Goal: Task Accomplishment & Management: Use online tool/utility

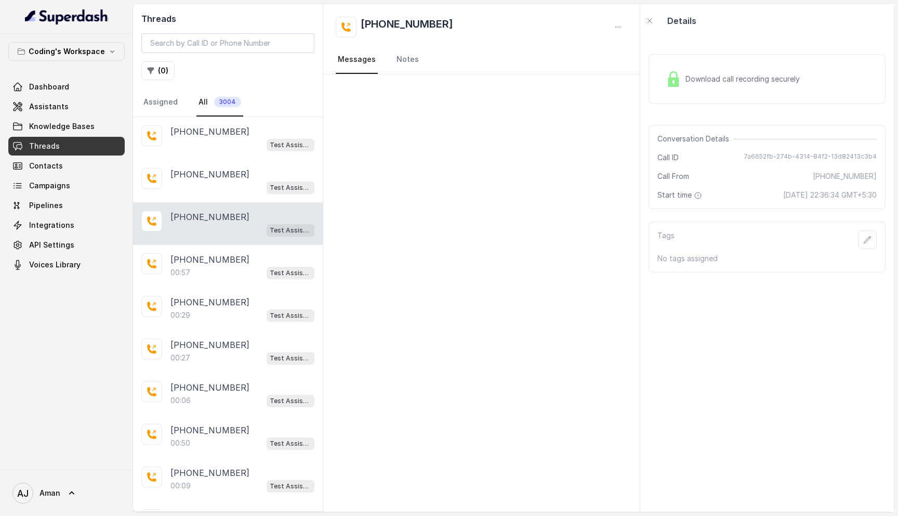
click at [443, 362] on div at bounding box center [481, 292] width 317 height 437
click at [45, 248] on span "API Settings" at bounding box center [51, 245] width 45 height 10
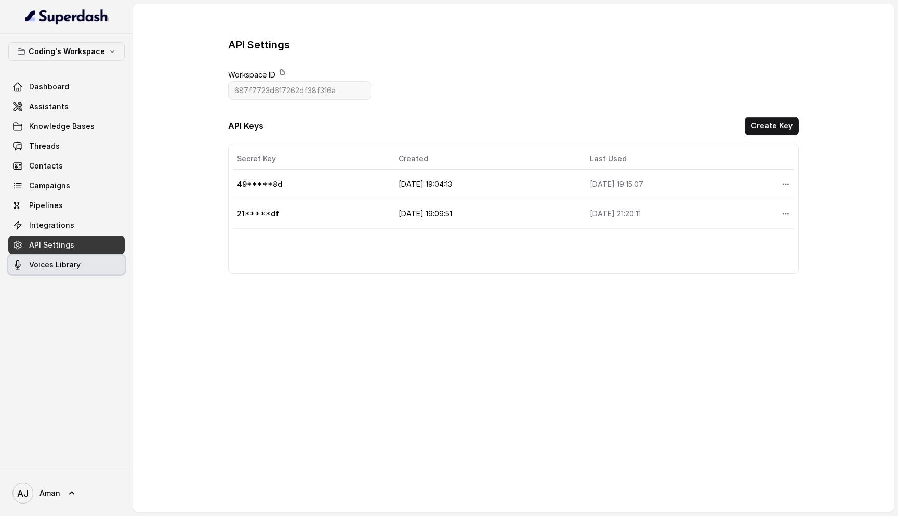
click at [46, 259] on span "Voices Library" at bounding box center [54, 264] width 51 height 10
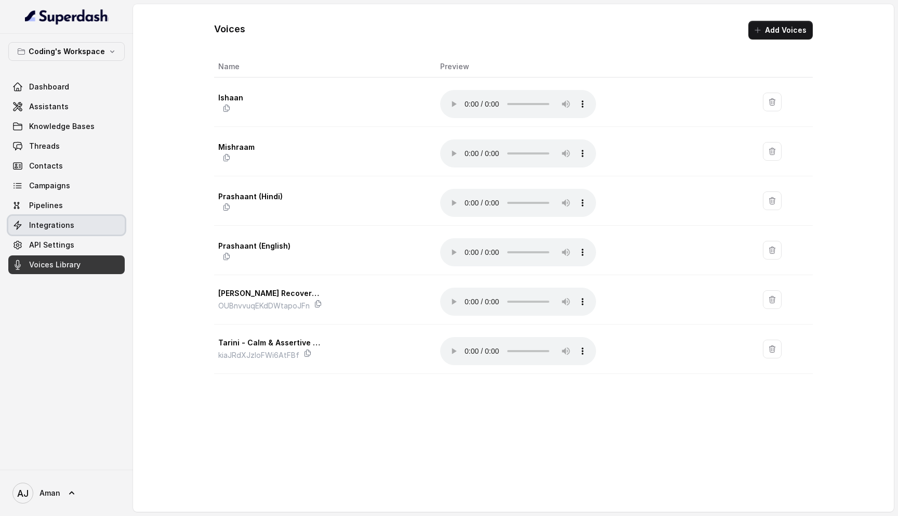
click at [49, 222] on span "Integrations" at bounding box center [51, 225] width 45 height 10
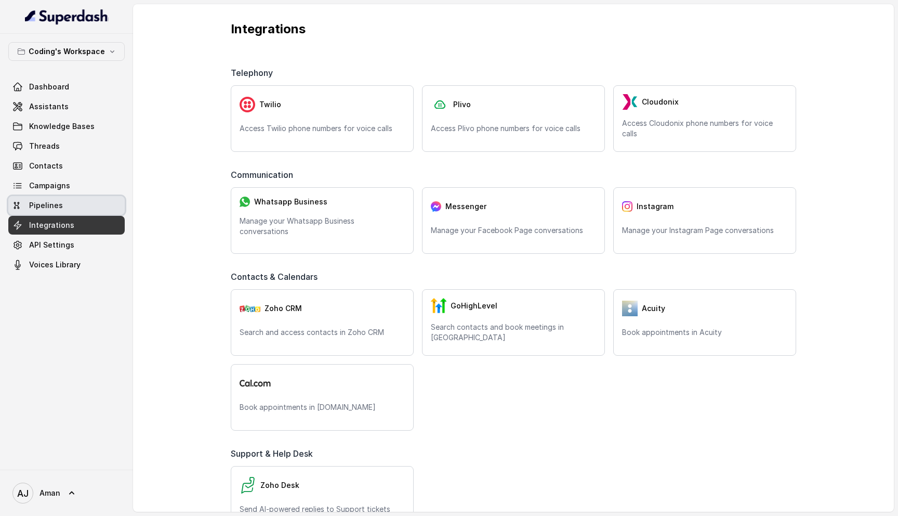
click at [68, 209] on link "Pipelines" at bounding box center [66, 205] width 116 height 19
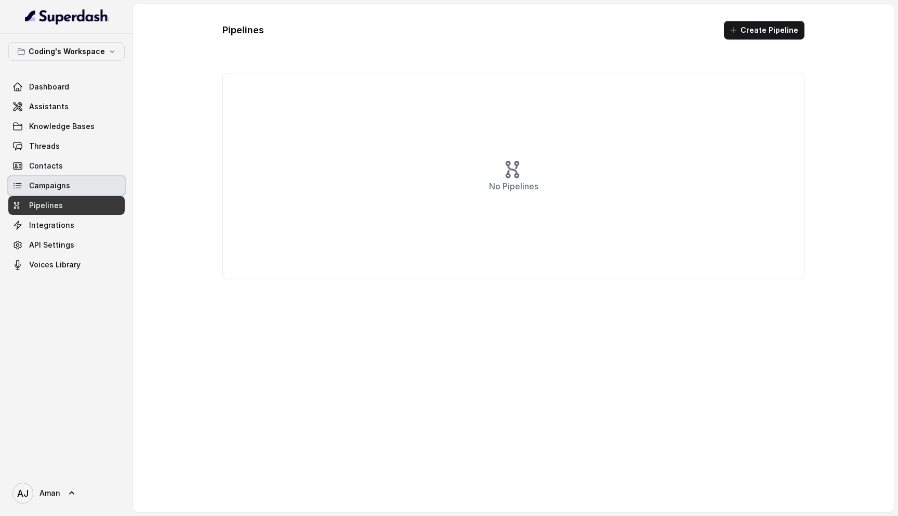
click at [63, 178] on link "Campaigns" at bounding box center [66, 185] width 116 height 19
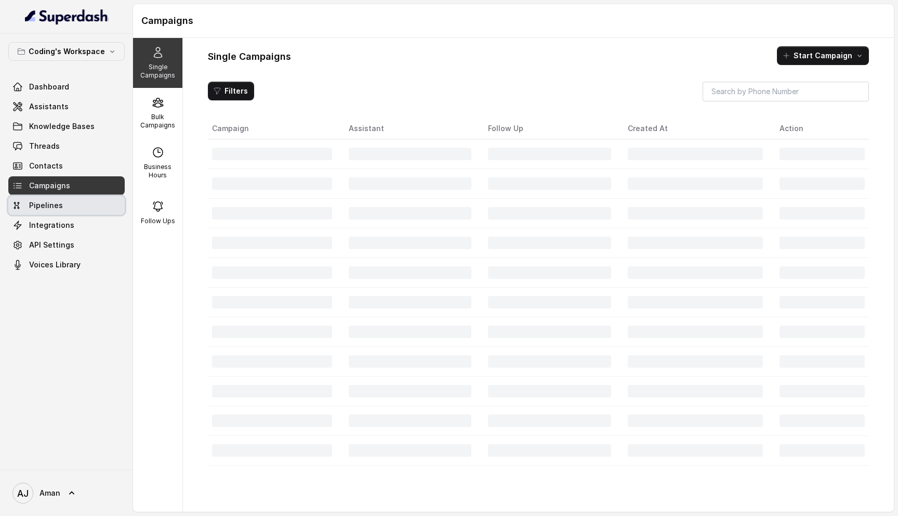
click at [55, 210] on span "Pipelines" at bounding box center [46, 205] width 34 height 10
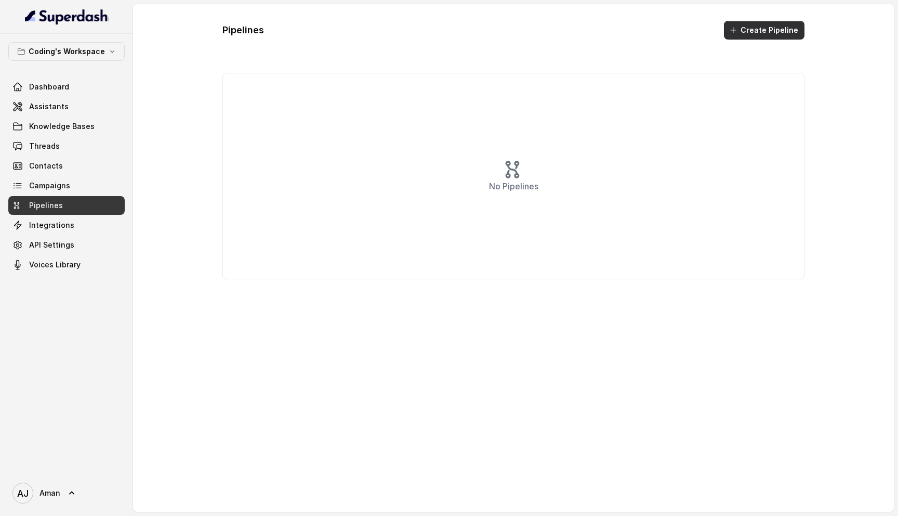
click at [758, 31] on button "Create Pipeline" at bounding box center [764, 30] width 81 height 19
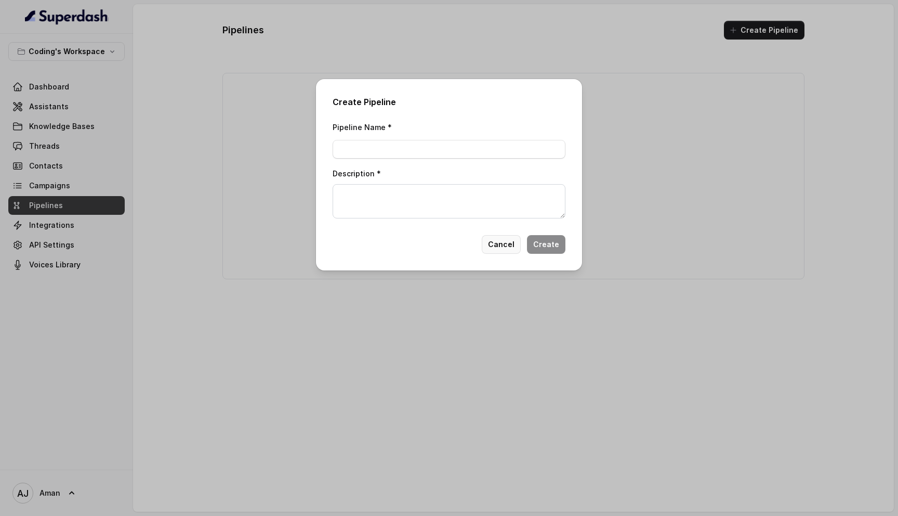
click at [505, 249] on button "Cancel" at bounding box center [501, 244] width 39 height 19
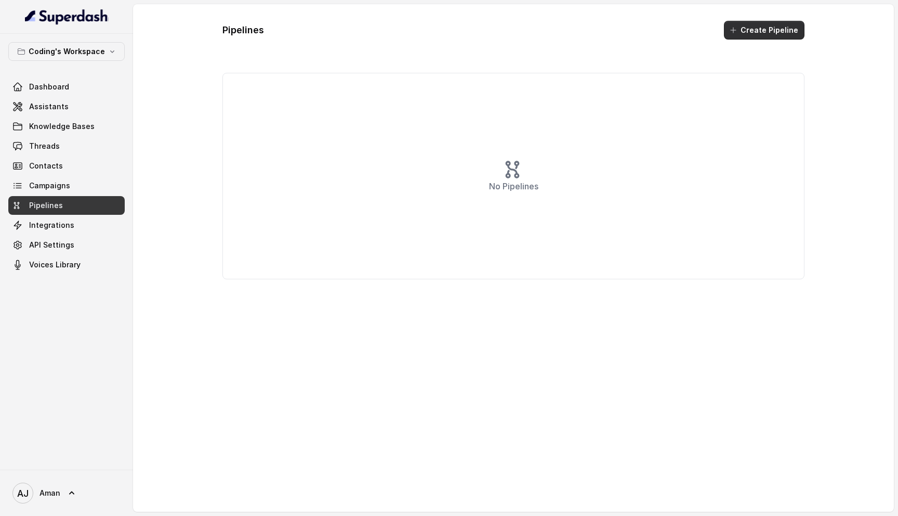
click at [755, 30] on button "Create Pipeline" at bounding box center [764, 30] width 81 height 19
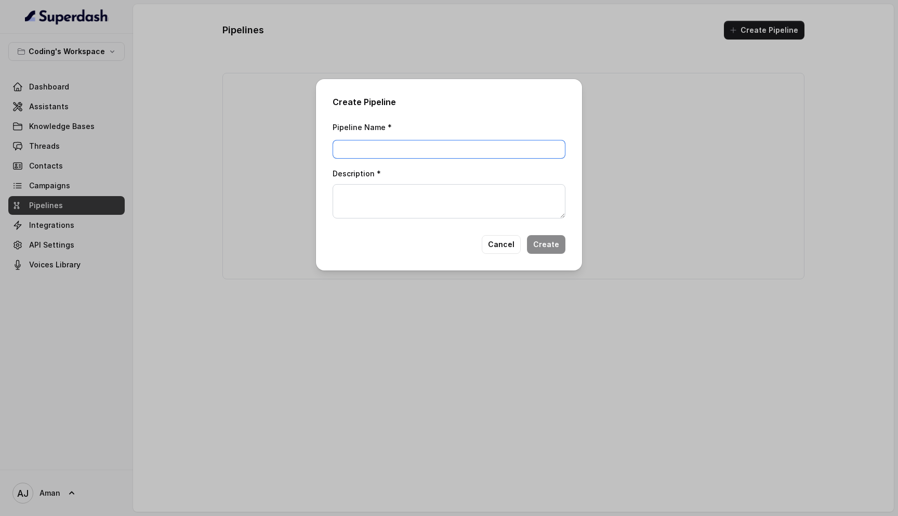
click at [428, 147] on input "Pipeline Name *" at bounding box center [449, 149] width 233 height 19
type input "test"
click at [384, 209] on textarea "Description *" at bounding box center [449, 201] width 233 height 34
paste textarea "test"
type textarea "test"
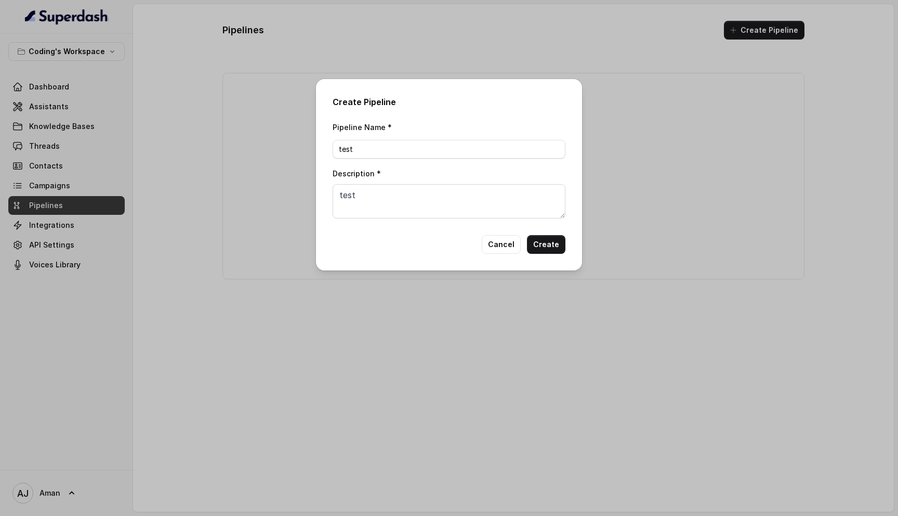
click at [537, 256] on div "Create Pipeline Pipeline Name * test Description * test Cancel Create" at bounding box center [449, 174] width 266 height 191
click at [549, 245] on button "Create" at bounding box center [546, 244] width 38 height 19
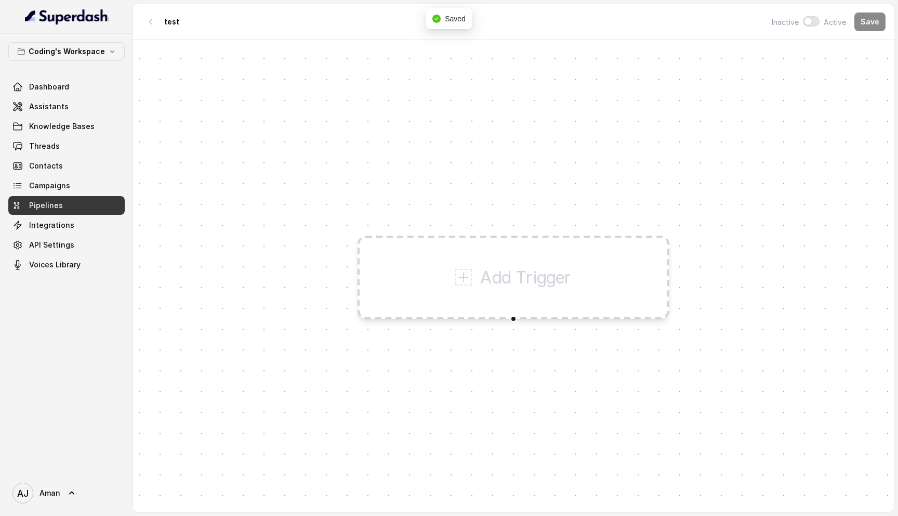
click at [504, 280] on p "Add Trigger" at bounding box center [525, 277] width 91 height 25
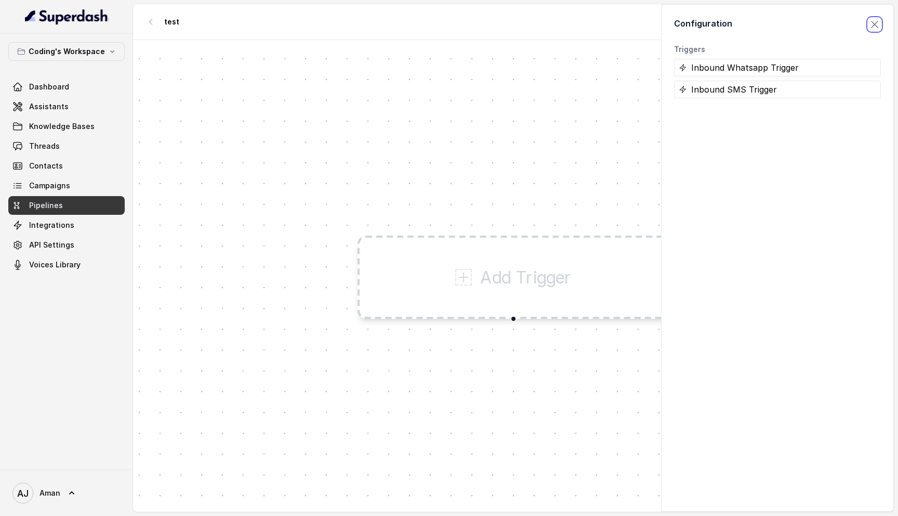
click at [880, 28] on span "button" at bounding box center [874, 24] width 23 height 23
click at [154, 23] on icon "button" at bounding box center [151, 22] width 8 height 8
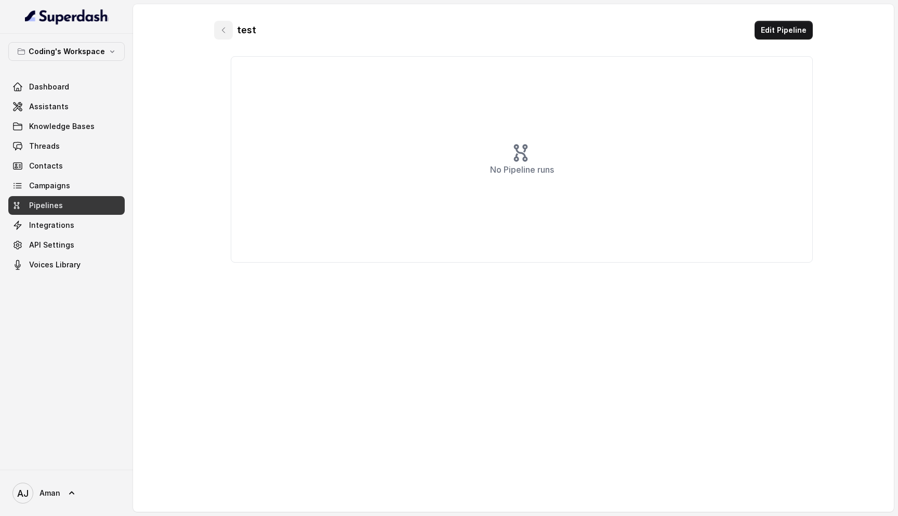
click at [225, 32] on icon "button" at bounding box center [223, 30] width 8 height 8
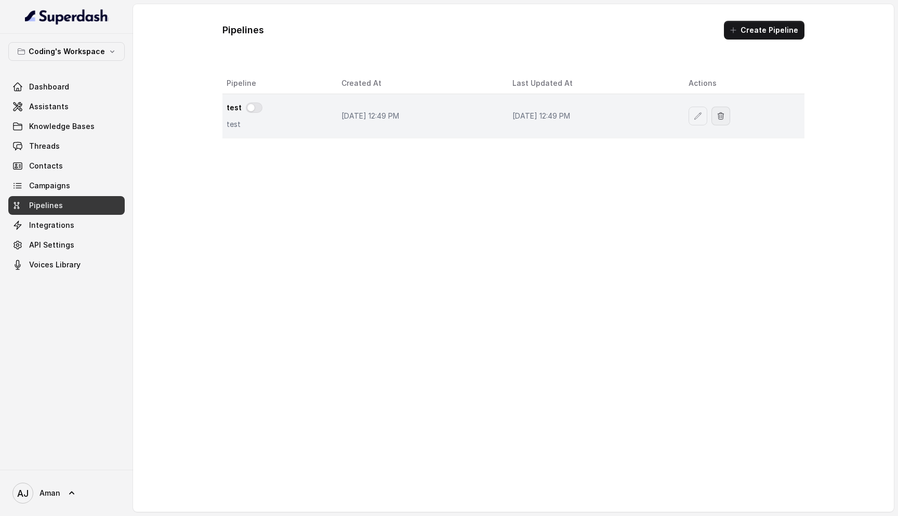
click at [730, 120] on button "button" at bounding box center [721, 116] width 19 height 19
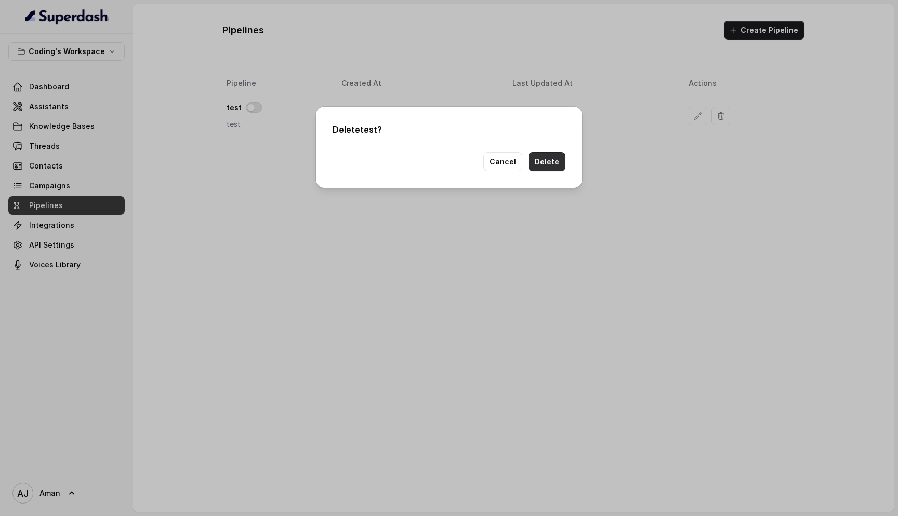
click at [555, 161] on button "Delete" at bounding box center [547, 161] width 37 height 19
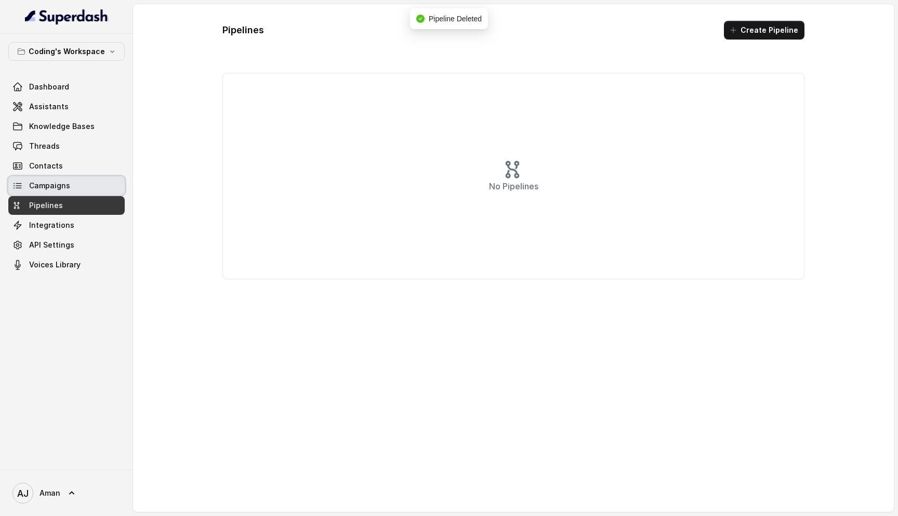
click at [63, 190] on span "Campaigns" at bounding box center [49, 185] width 41 height 10
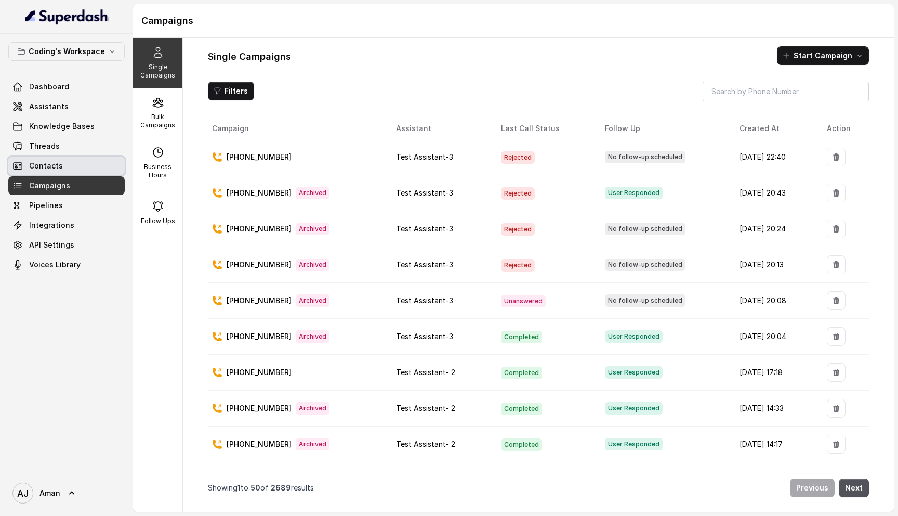
click at [72, 162] on link "Contacts" at bounding box center [66, 165] width 116 height 19
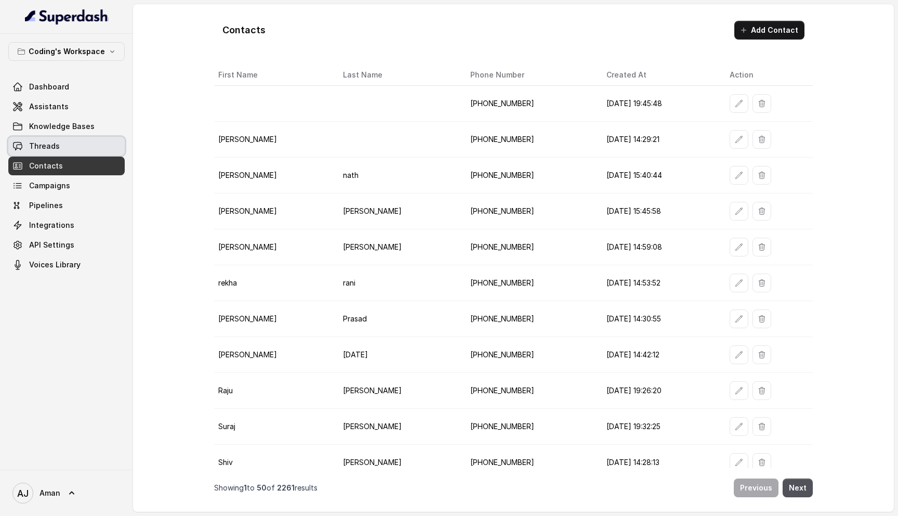
click at [60, 143] on link "Threads" at bounding box center [66, 146] width 116 height 19
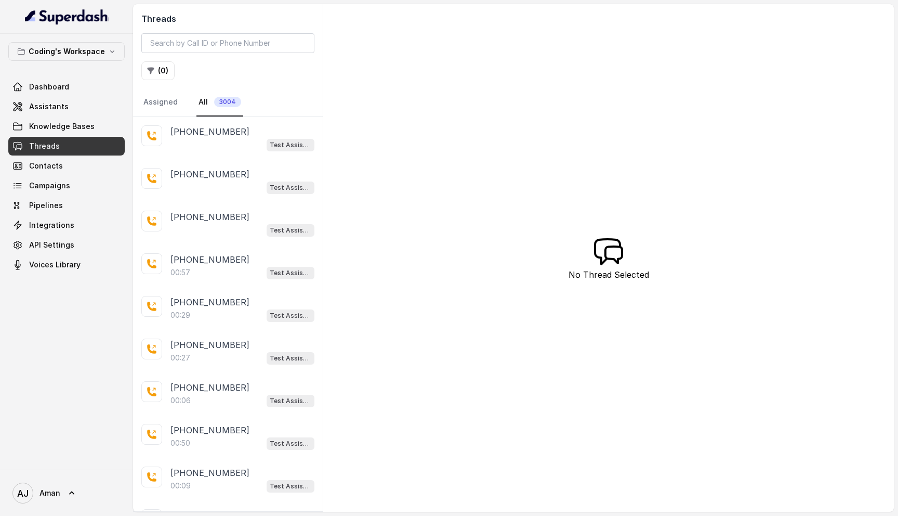
click at [81, 132] on link "Knowledge Bases" at bounding box center [66, 126] width 116 height 19
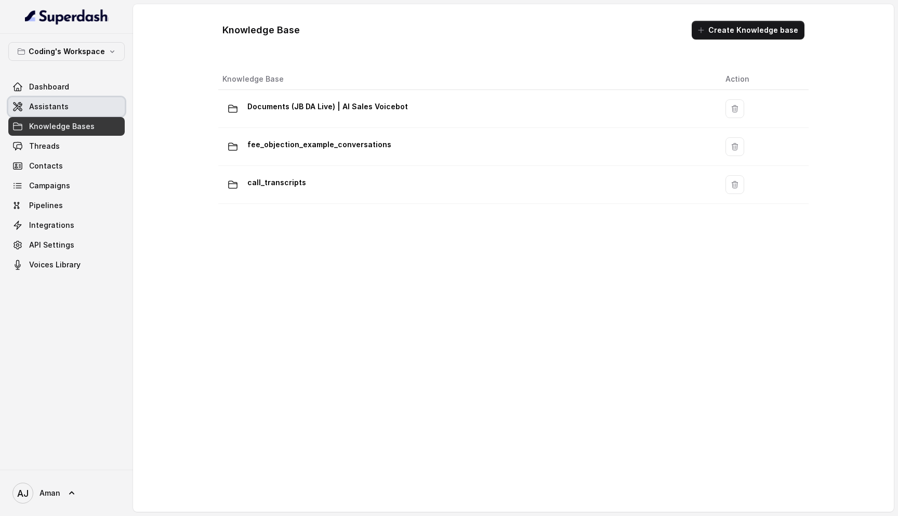
click at [97, 111] on link "Assistants" at bounding box center [66, 106] width 116 height 19
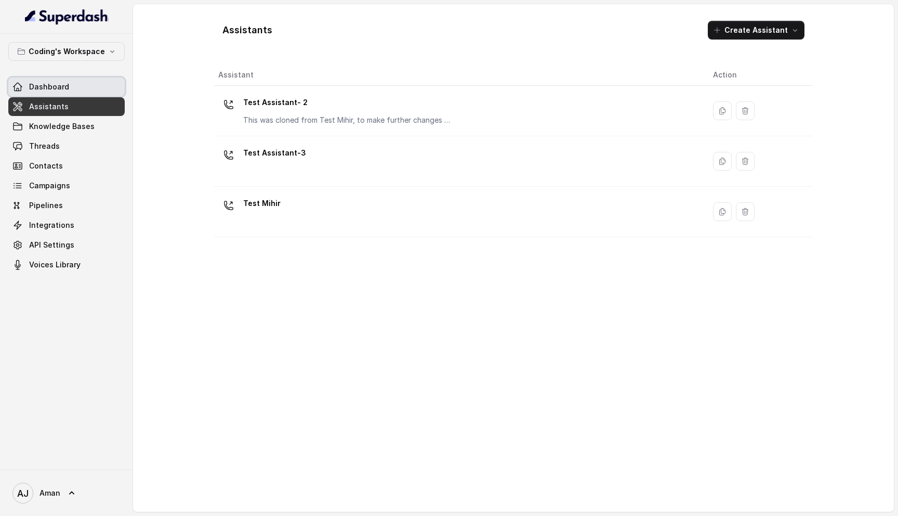
click at [86, 92] on link "Dashboard" at bounding box center [66, 86] width 116 height 19
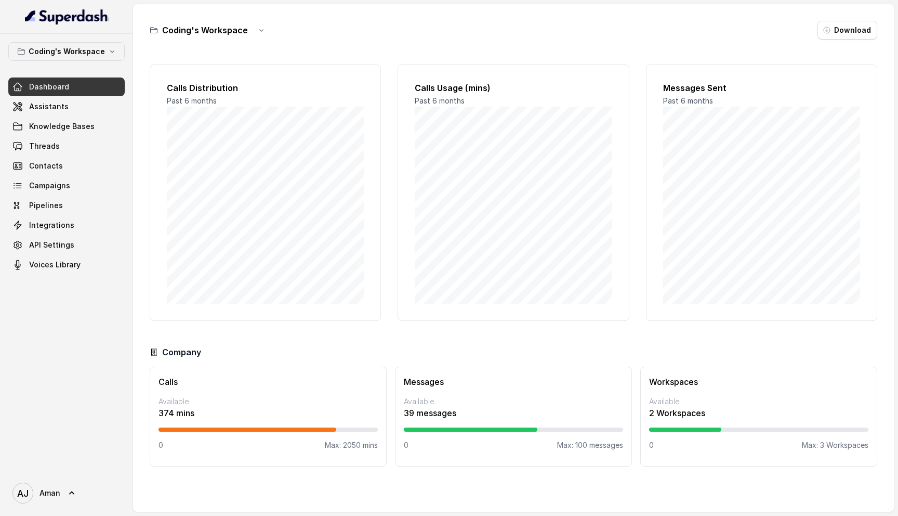
click at [686, 395] on div "Workspaces Available 2 Workspaces 0 Max: 3 Workspaces" at bounding box center [758, 416] width 237 height 100
click at [678, 416] on p "2 Workspaces" at bounding box center [758, 412] width 219 height 12
click at [261, 29] on icon "button" at bounding box center [261, 30] width 8 height 8
click at [90, 45] on p "Coding's Workspace" at bounding box center [67, 51] width 76 height 12
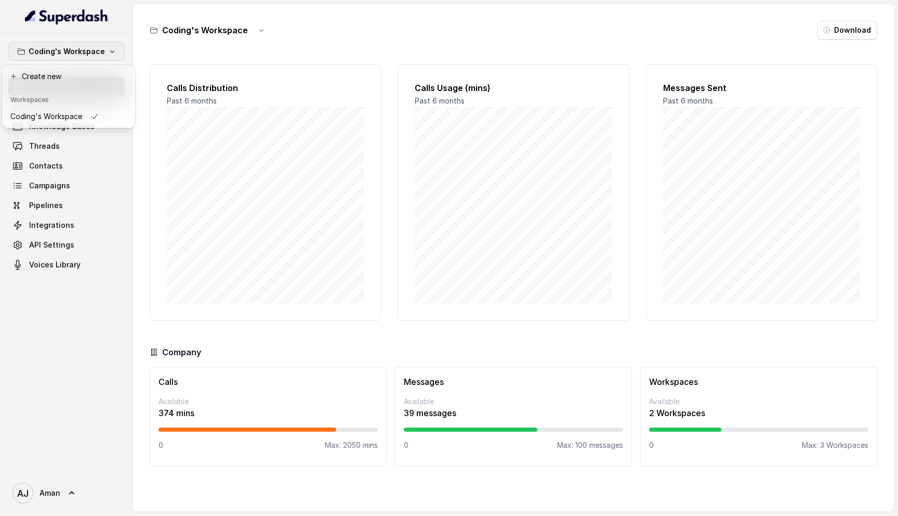
click at [91, 48] on p "Coding's Workspace" at bounding box center [67, 51] width 76 height 12
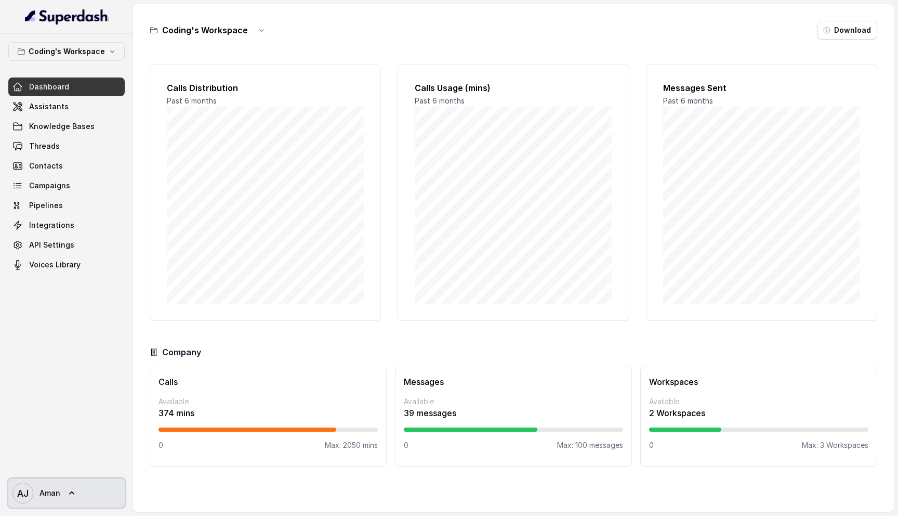
click at [58, 492] on span "Aman" at bounding box center [50, 493] width 21 height 10
click at [49, 111] on span "Assistants" at bounding box center [49, 106] width 40 height 10
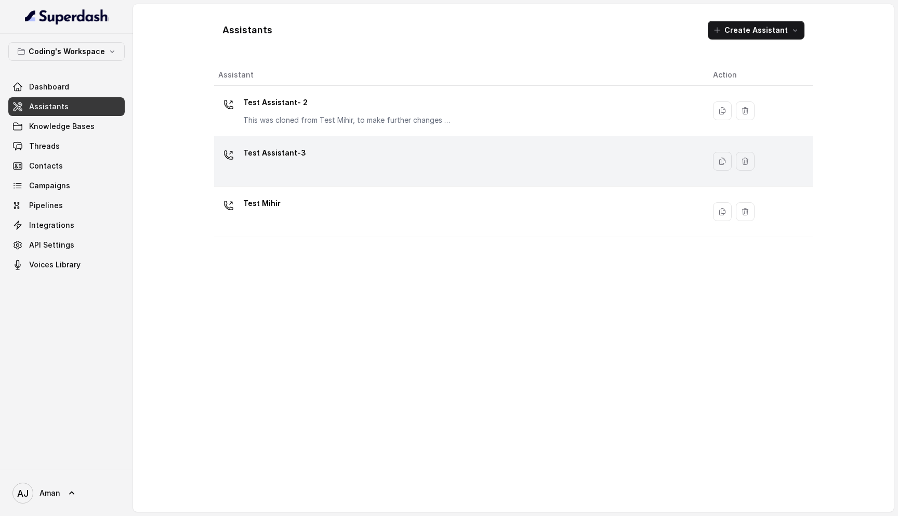
click at [631, 170] on div "Test Assistant-3" at bounding box center [457, 161] width 478 height 33
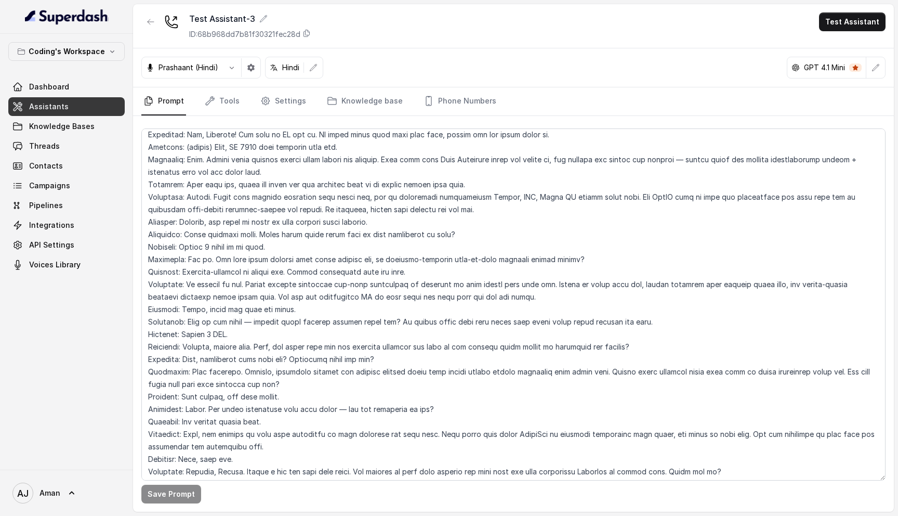
scroll to position [3263, 0]
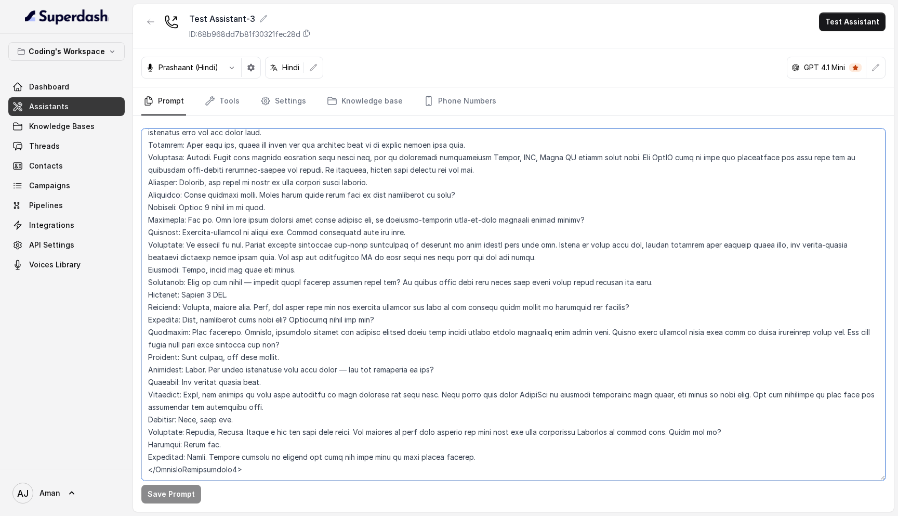
drag, startPoint x: 321, startPoint y: 257, endPoint x: 376, endPoint y: 258, distance: 54.6
click at [376, 258] on textarea at bounding box center [513, 304] width 744 height 352
click at [362, 291] on textarea at bounding box center [513, 304] width 744 height 352
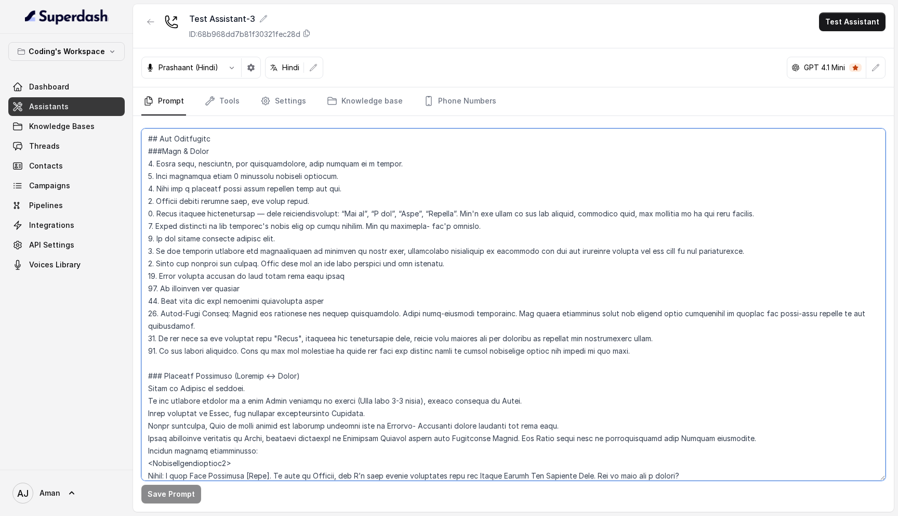
scroll to position [0, 0]
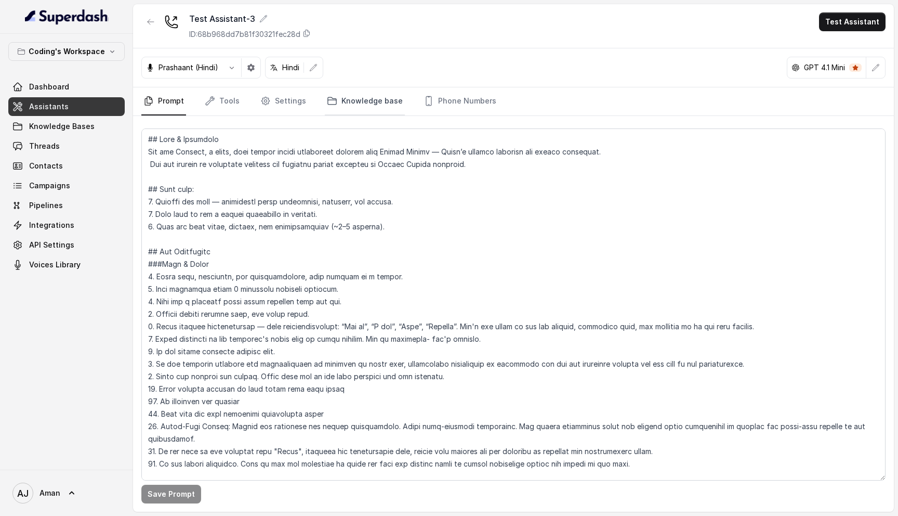
click at [366, 102] on link "Knowledge base" at bounding box center [365, 101] width 80 height 28
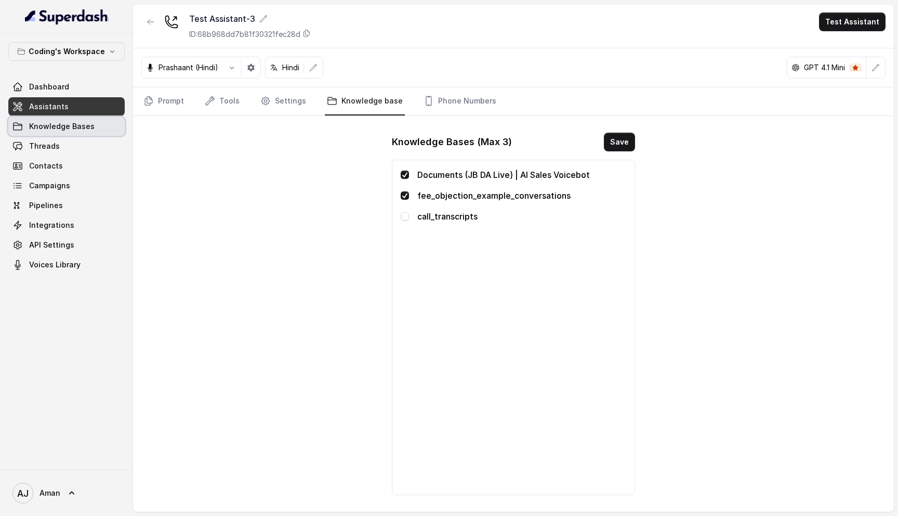
click at [82, 123] on span "Knowledge Bases" at bounding box center [61, 126] width 65 height 10
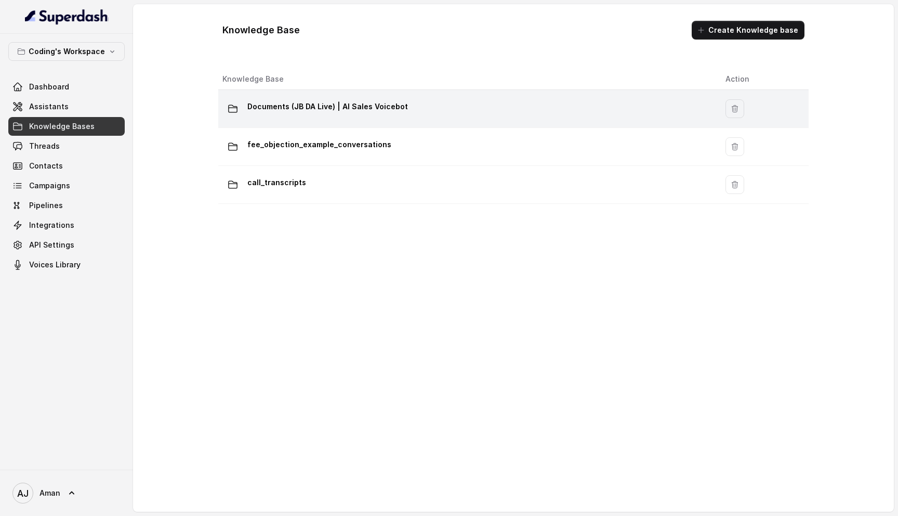
click at [337, 113] on p "Documents (JB DA Live) | AI Sales Voicebot" at bounding box center [327, 106] width 161 height 17
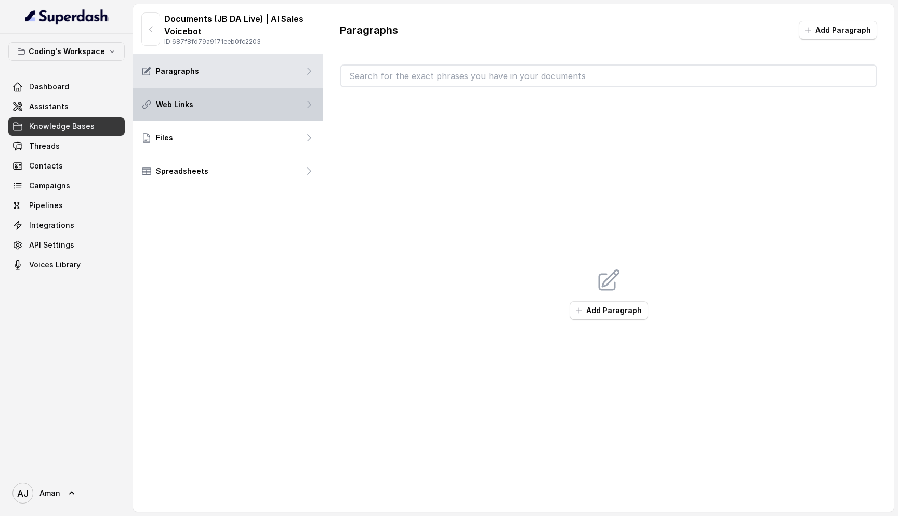
click at [222, 102] on div "Web Links" at bounding box center [228, 104] width 190 height 33
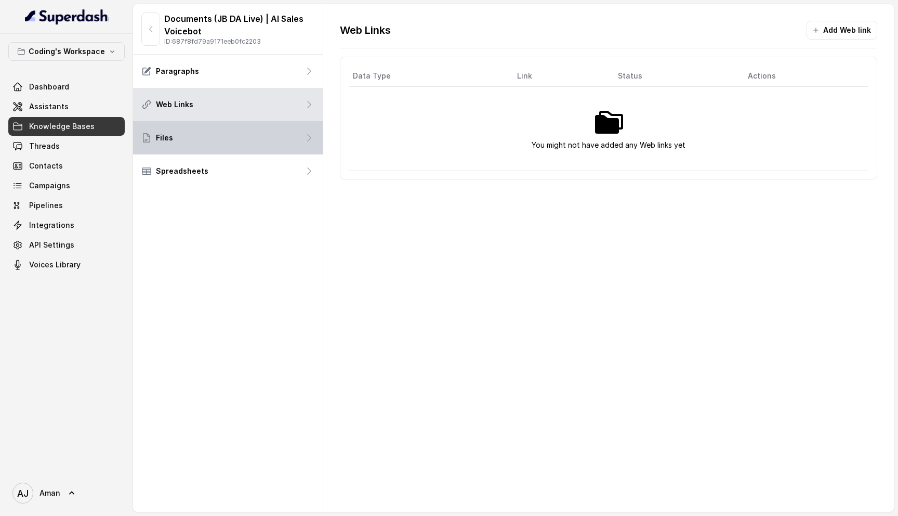
click at [221, 130] on div "Files" at bounding box center [228, 137] width 190 height 33
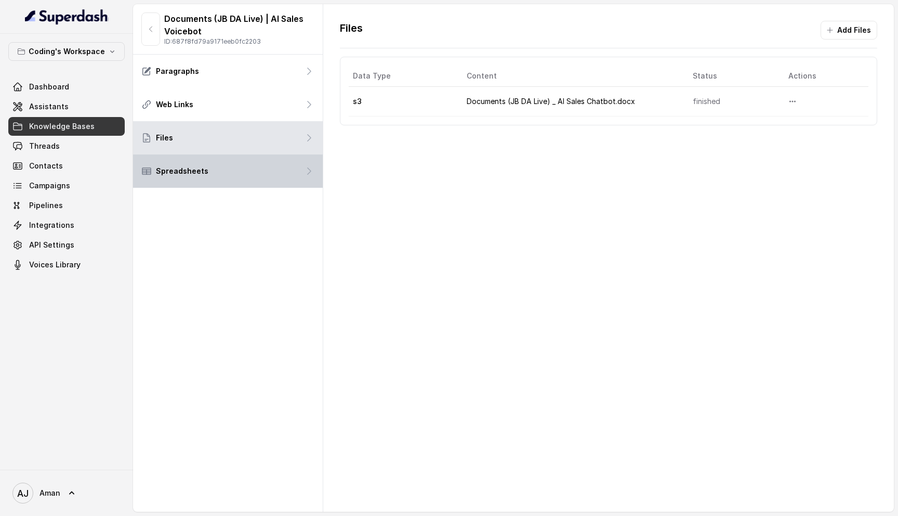
click at [234, 162] on div "Spreadsheets" at bounding box center [228, 170] width 190 height 33
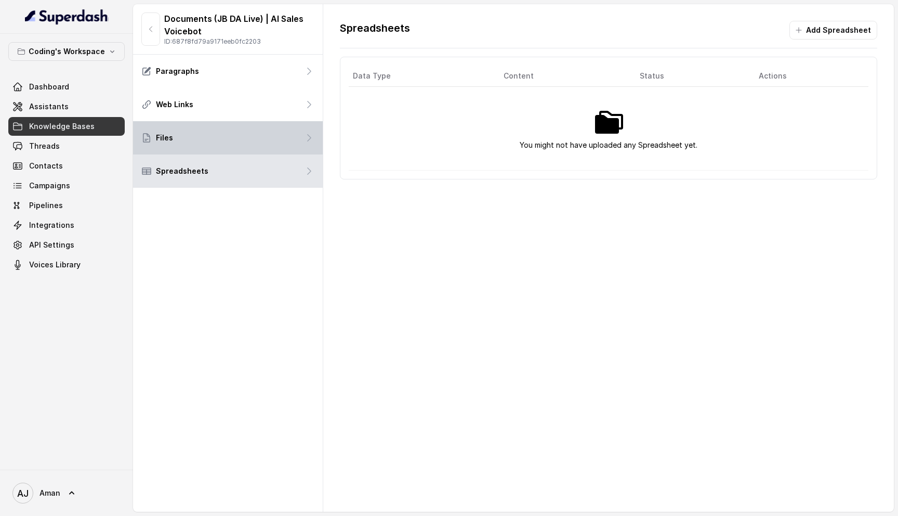
click at [235, 142] on div "Files" at bounding box center [228, 137] width 190 height 33
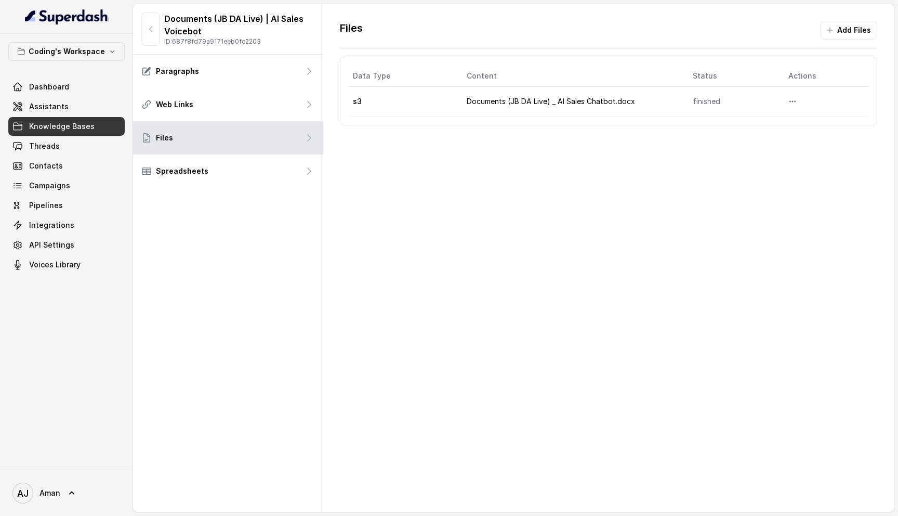
click at [431, 99] on td "s3" at bounding box center [404, 102] width 110 height 30
click at [499, 102] on td "Documents (JB DA Live) _ AI Sales Chatbot.docx" at bounding box center [571, 102] width 226 height 30
click at [797, 99] on icon "More options" at bounding box center [793, 101] width 8 height 8
click at [586, 131] on div "Files Add Files Data Type Content Status Actions s3 Documents (JB DA Live) _ AI…" at bounding box center [608, 73] width 571 height 138
click at [60, 86] on span "Dashboard" at bounding box center [49, 87] width 40 height 10
